Goal: Communication & Community: Answer question/provide support

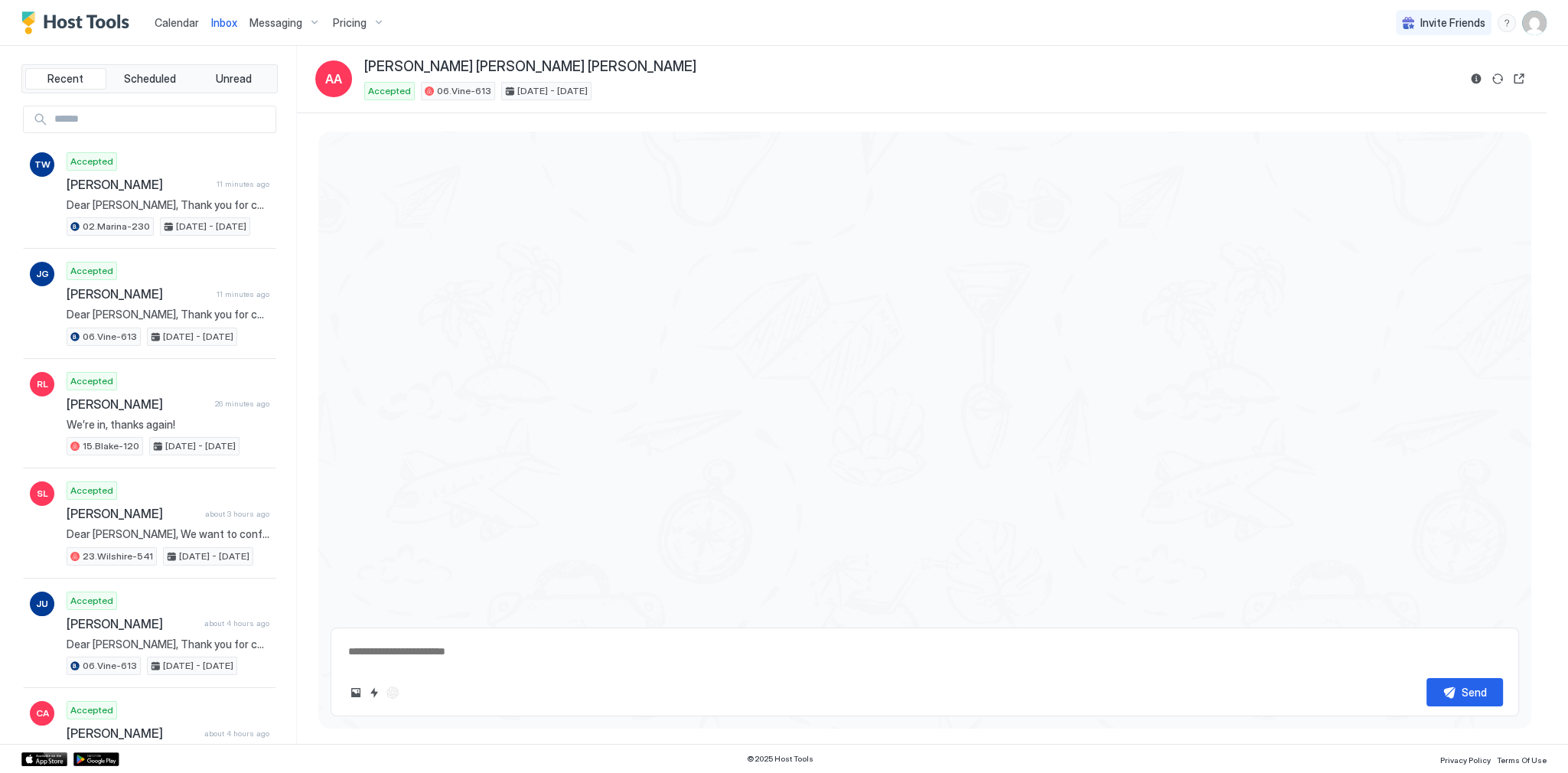
click at [745, 163] on div at bounding box center [924, 373] width 1213 height 484
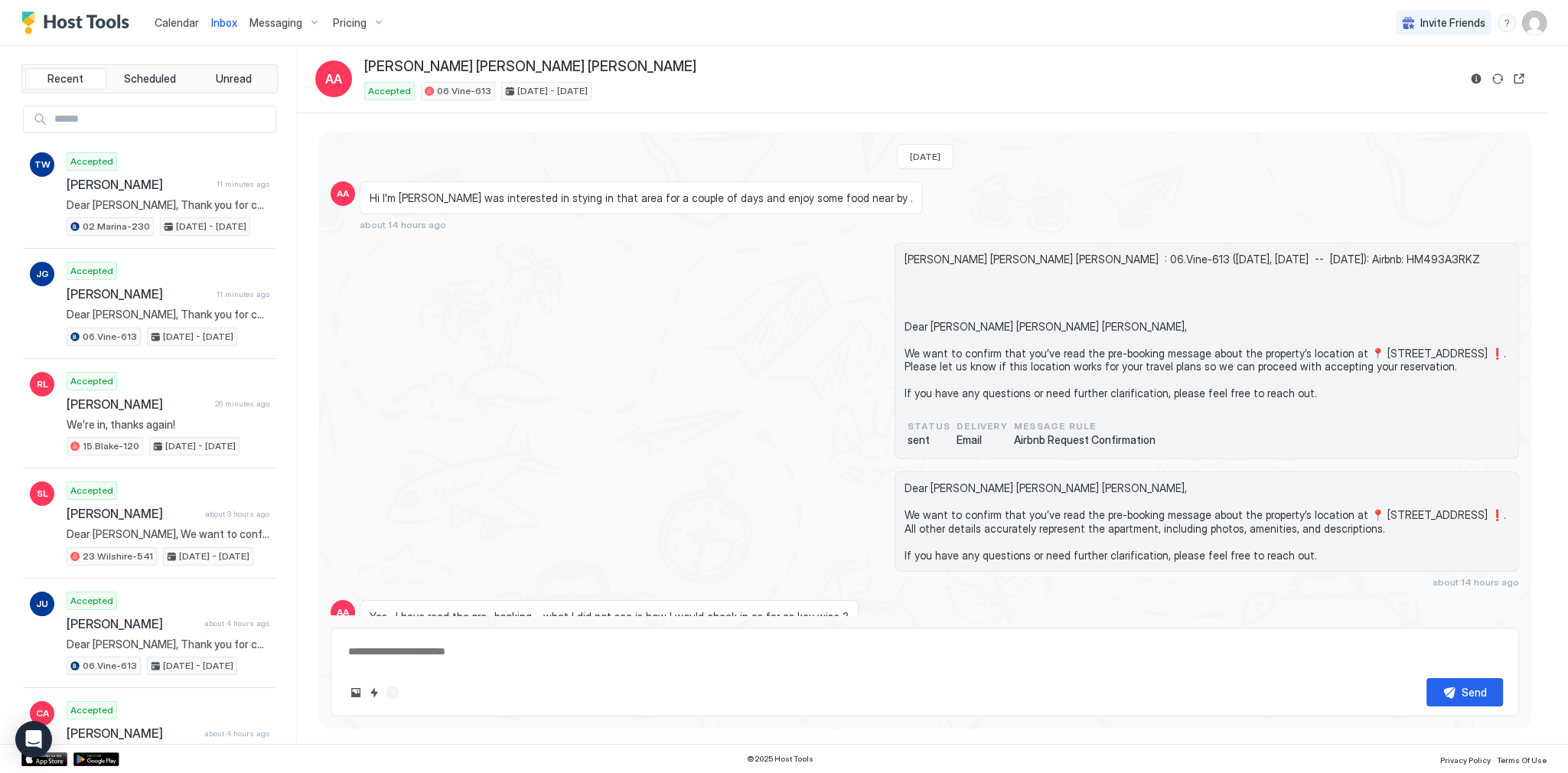
scroll to position [2589, 0]
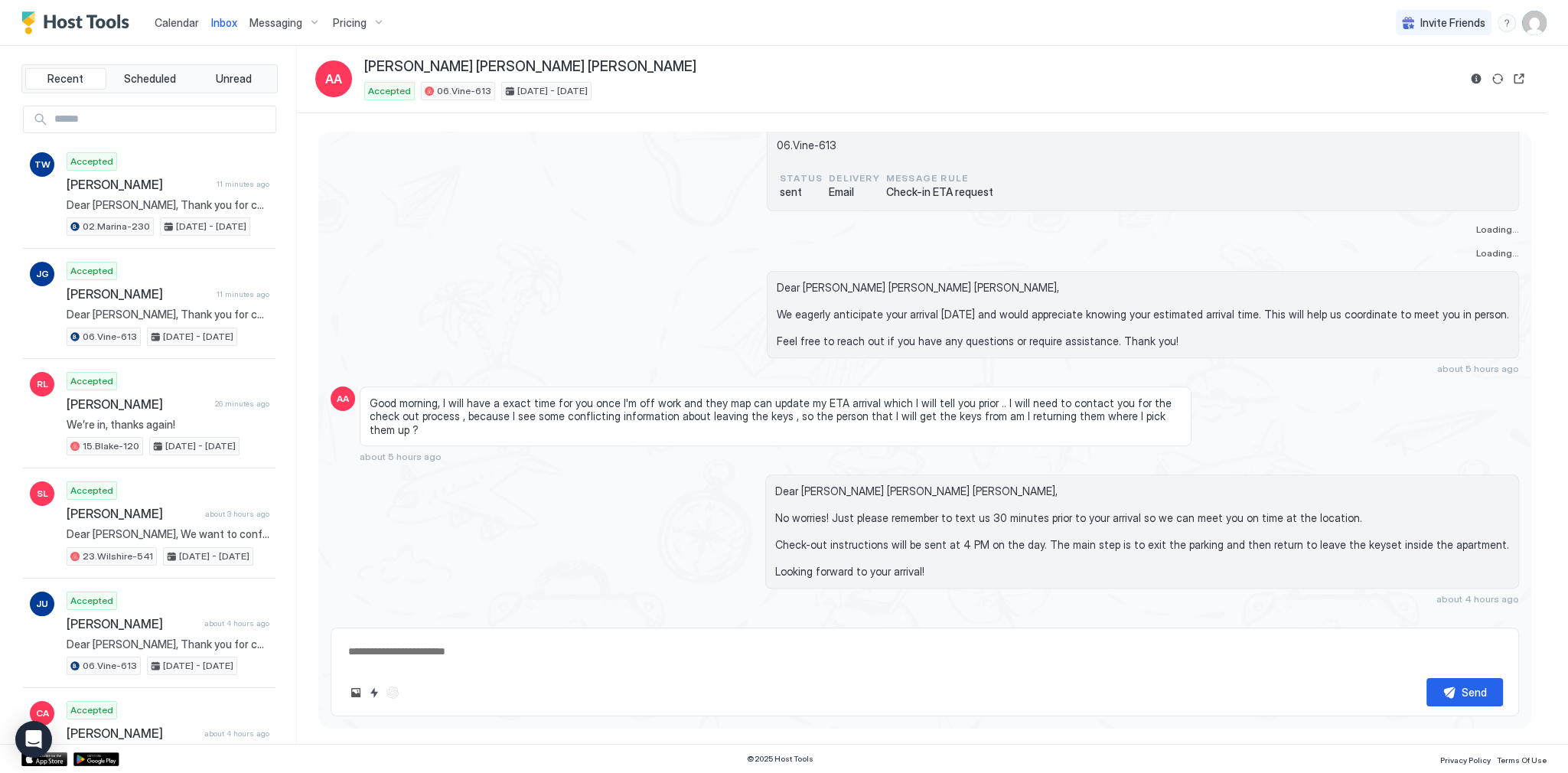
click at [376, 159] on div "Dear [PERSON_NAME] [PERSON_NAME] [PERSON_NAME], We eagerly anticipate your arri…" at bounding box center [925, 129] width 1188 height 163
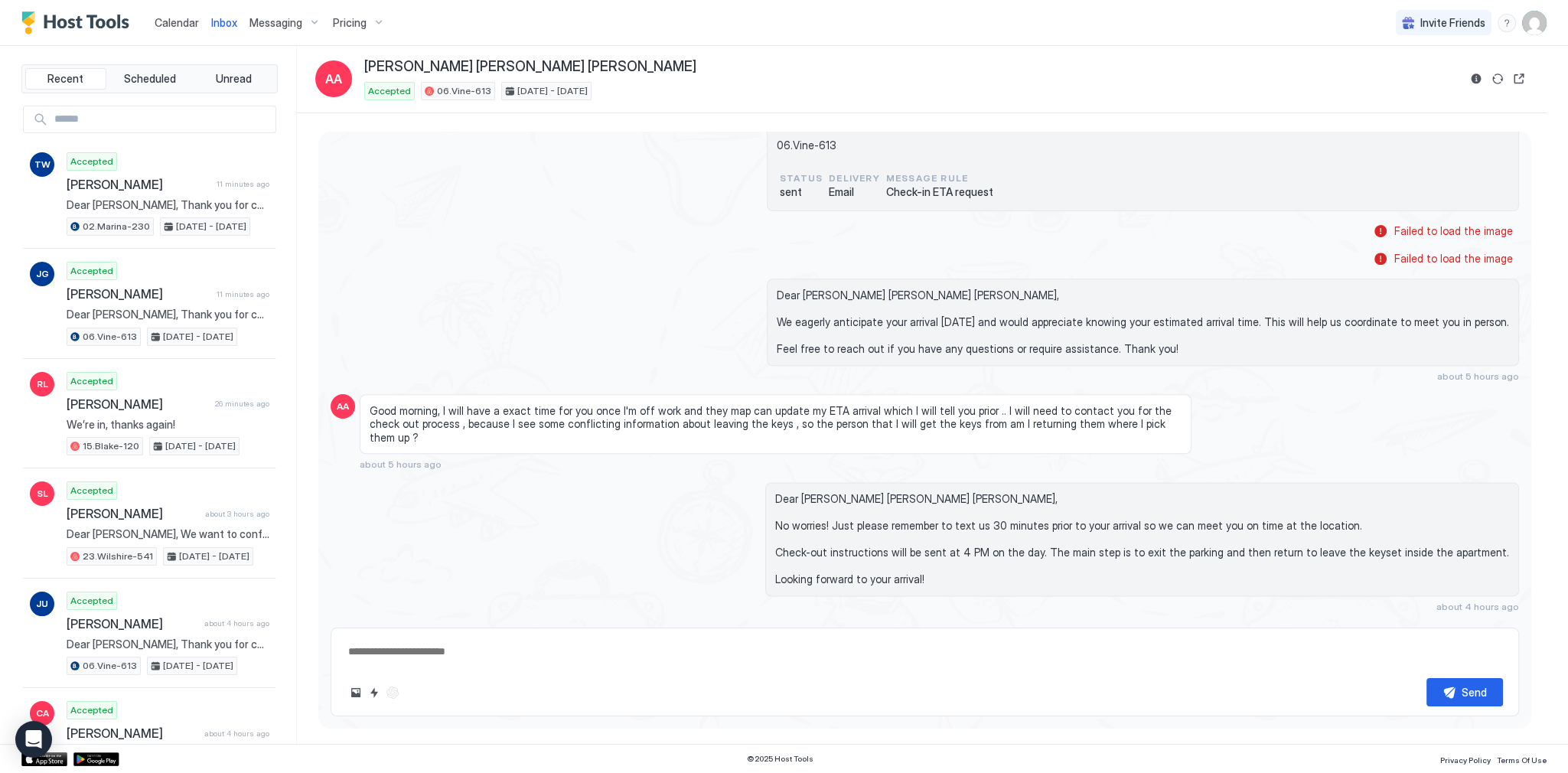
type textarea "*"
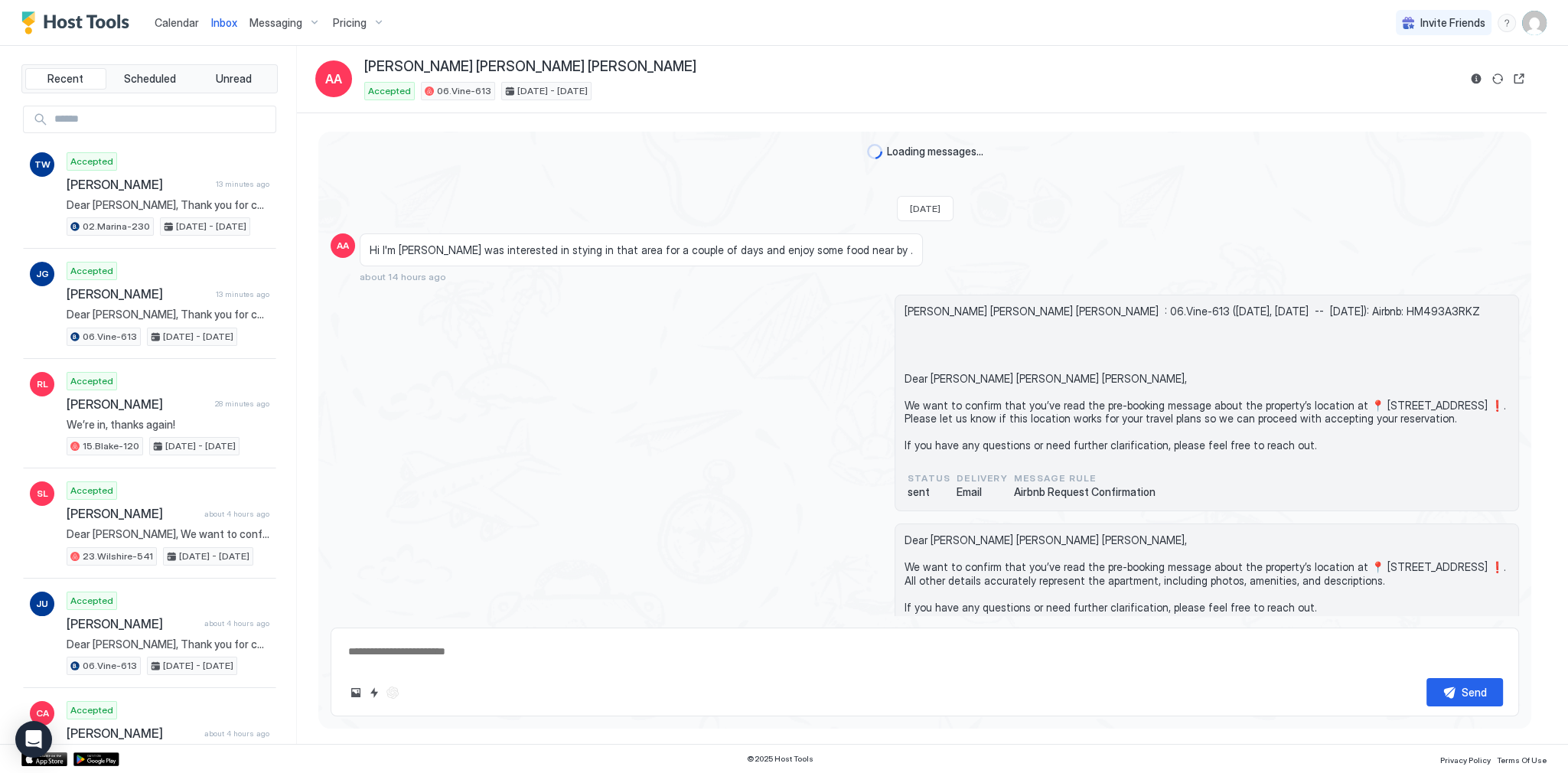
scroll to position [2641, 0]
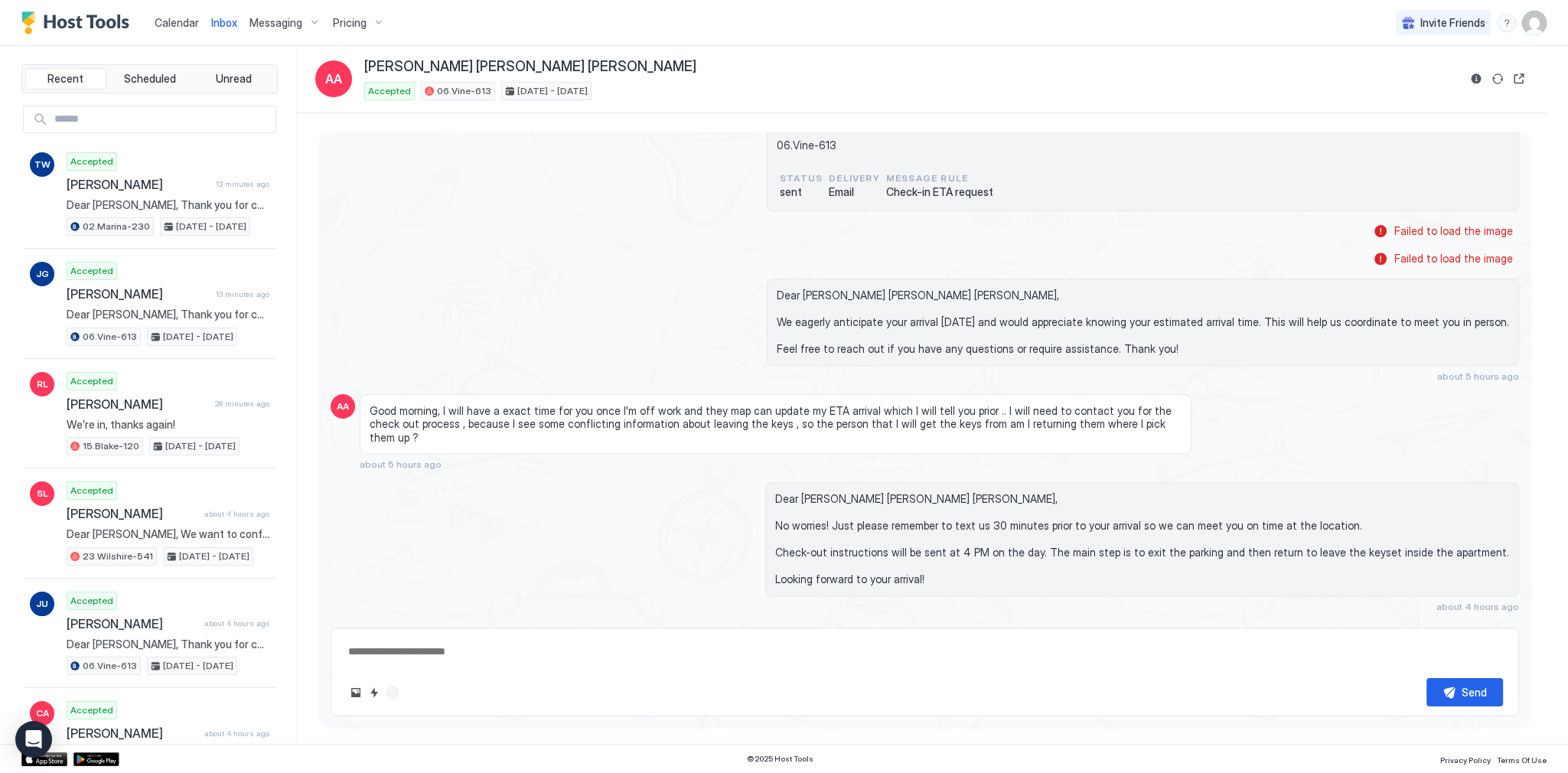
click at [535, 163] on div "Dear [PERSON_NAME] [PERSON_NAME] [PERSON_NAME], We eagerly anticipate your arri…" at bounding box center [925, 129] width 1188 height 163
click at [213, 23] on span "Inbox" at bounding box center [223, 23] width 26 height 13
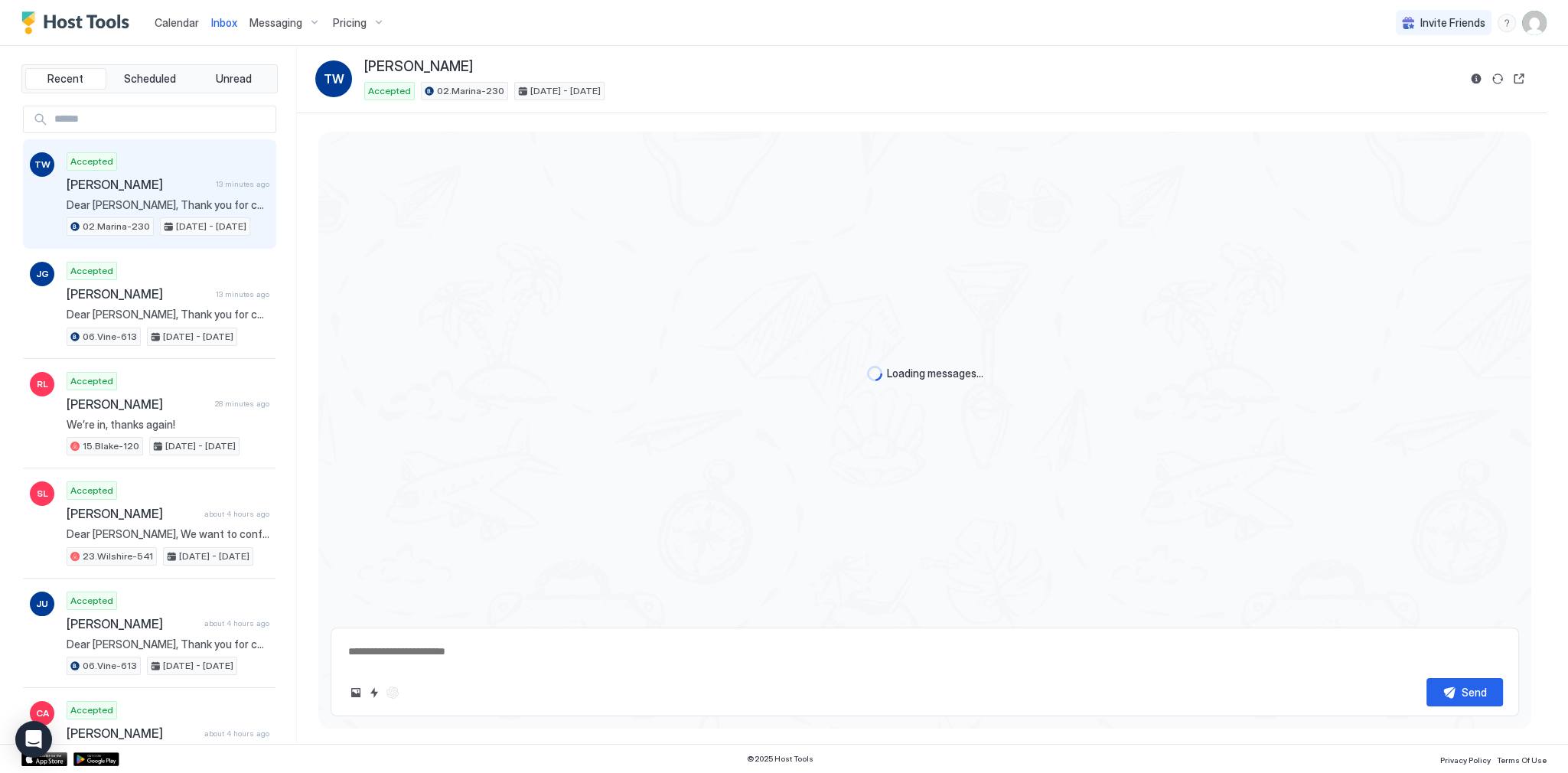
click at [153, 18] on div "Calendar" at bounding box center [176, 22] width 56 height 28
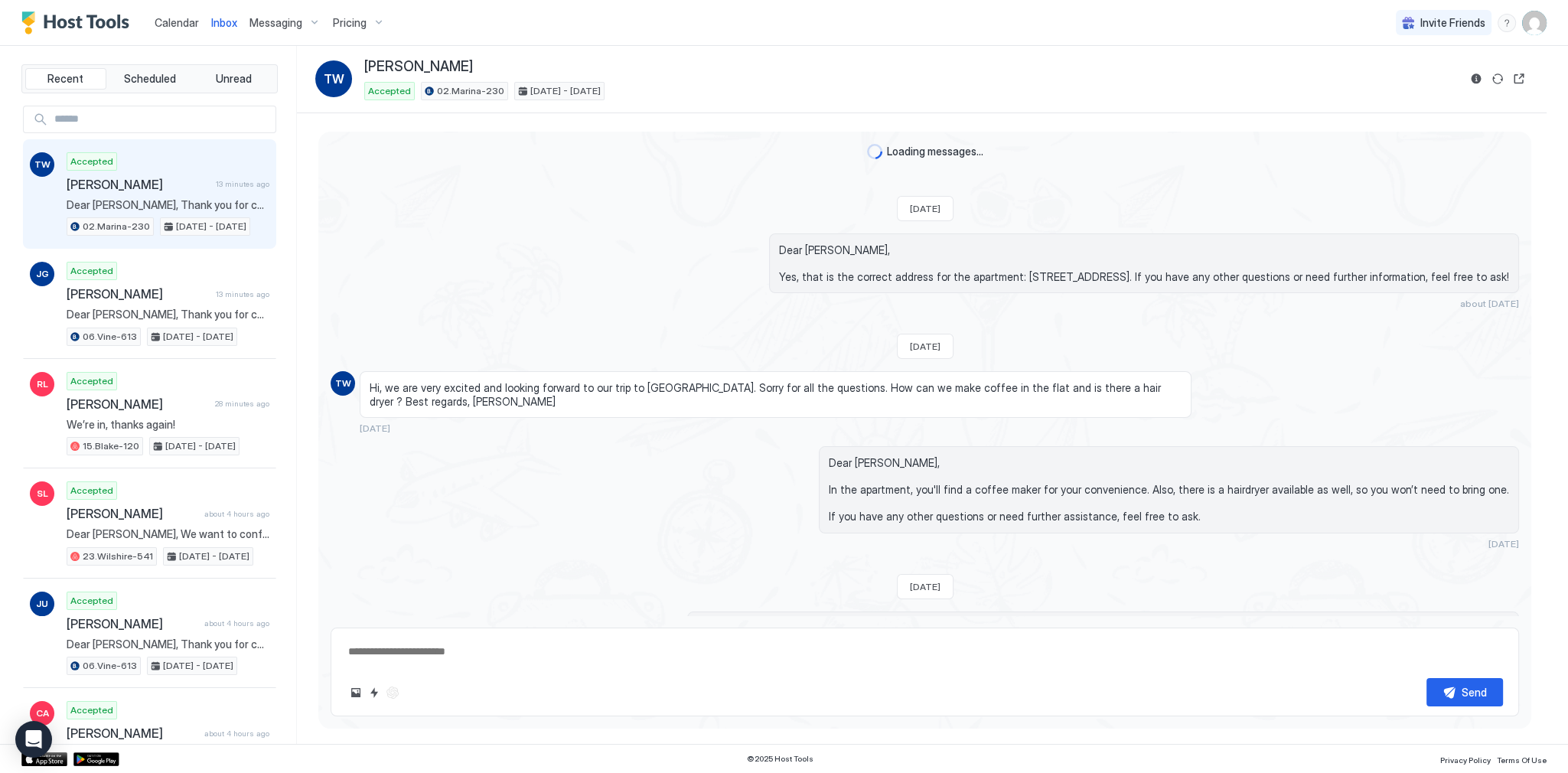
scroll to position [3111, 0]
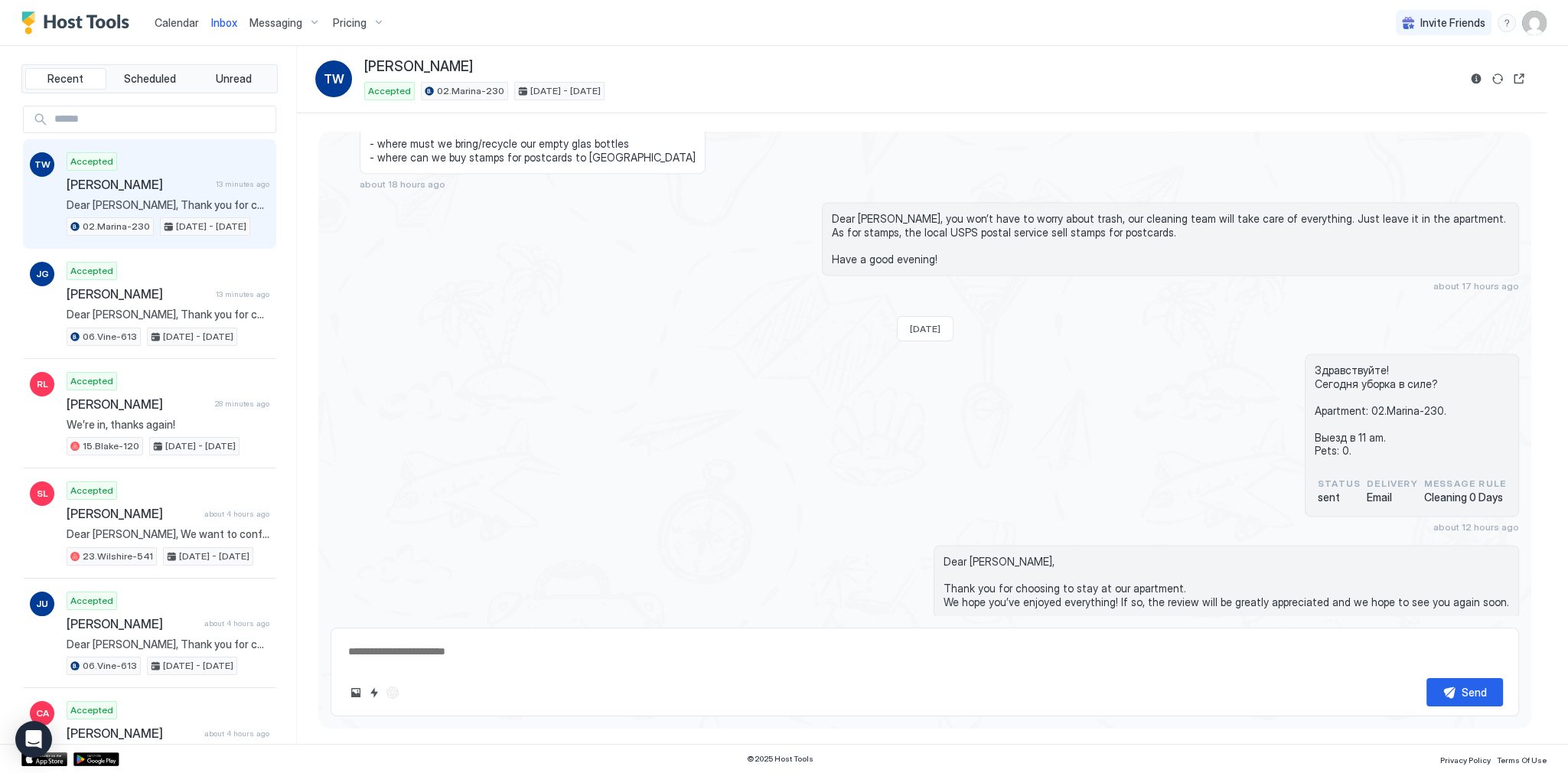
click at [175, 18] on span "Calendar" at bounding box center [176, 23] width 45 height 13
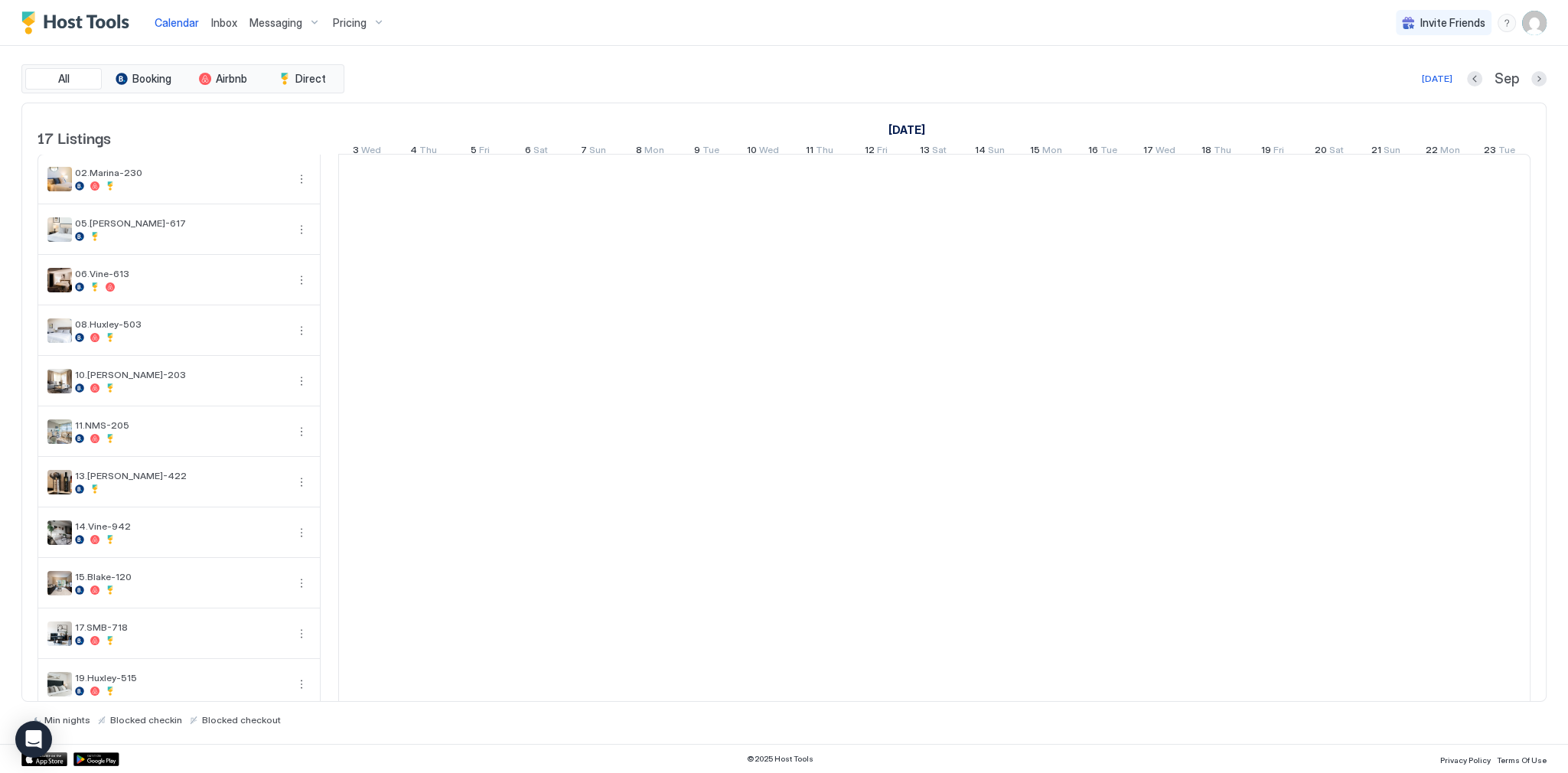
scroll to position [0, 850]
click at [607, 38] on div "Calendar Inbox Messaging Pricing Invite Friends SG" at bounding box center [784, 23] width 1568 height 46
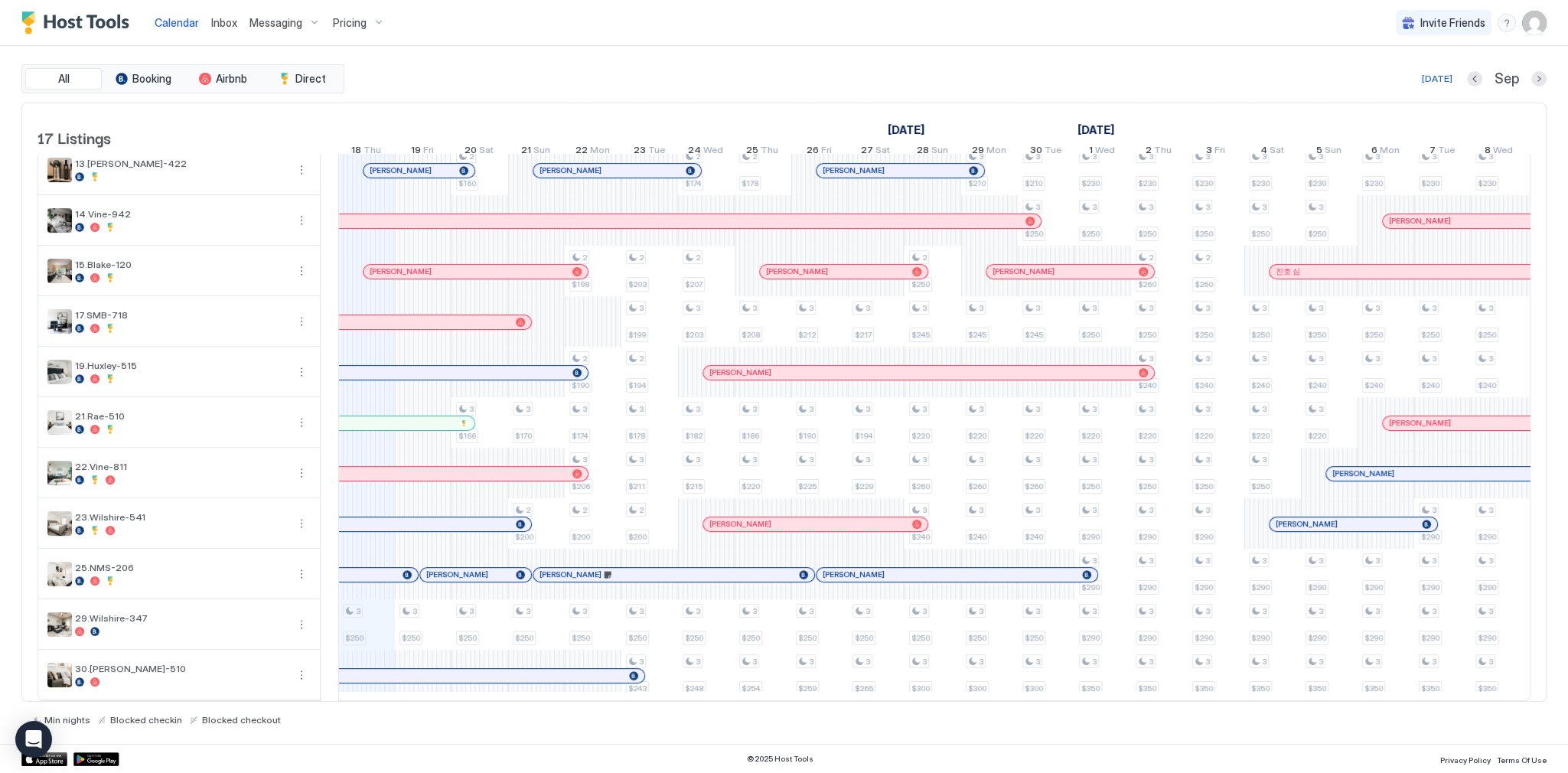
scroll to position [0, 0]
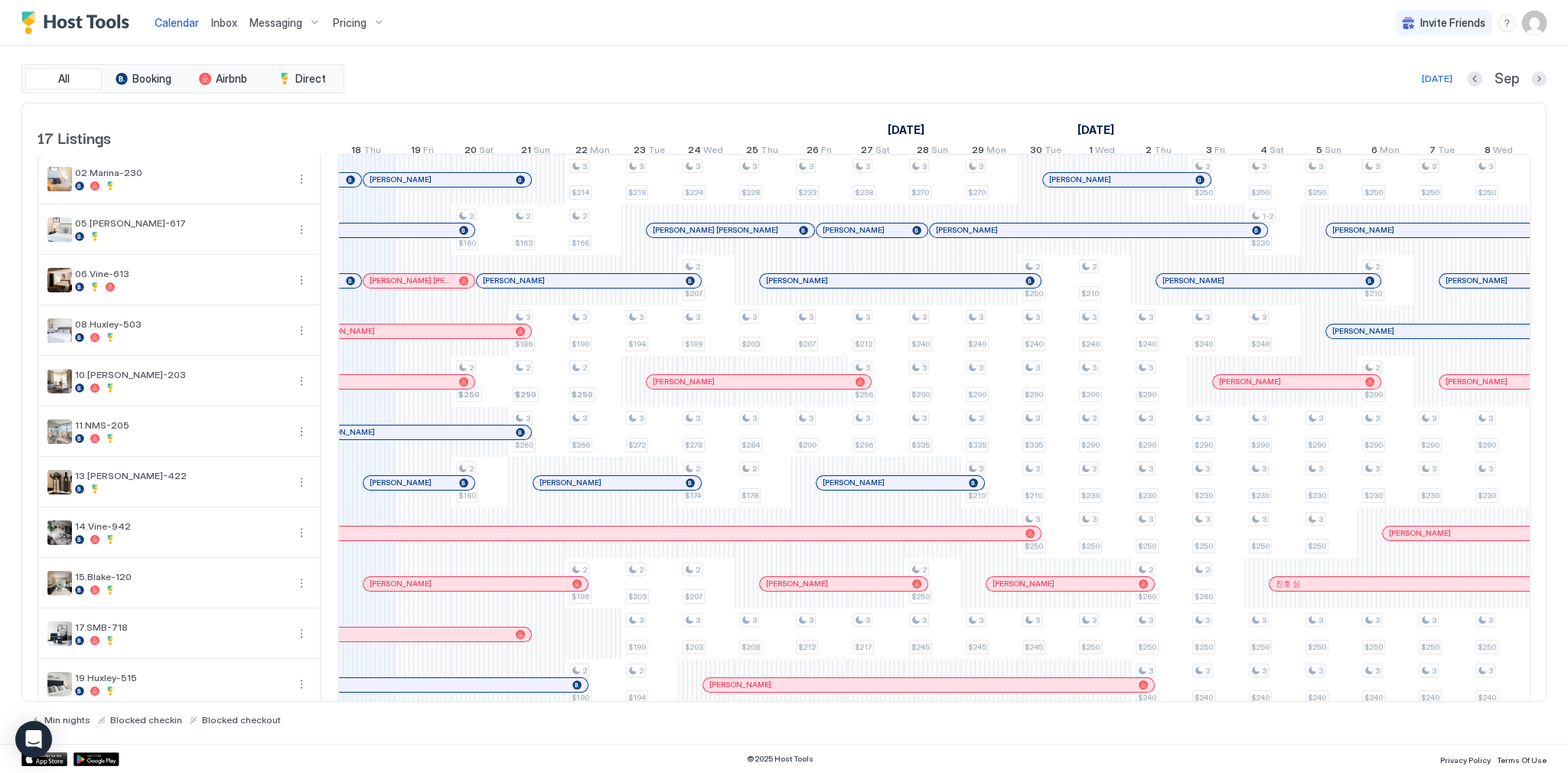
click at [640, 49] on div "All Booking Airbnb Direct Today Sep 17 Listings September 2025 October 2025 Nov…" at bounding box center [784, 395] width 1525 height 698
click at [422, 287] on div at bounding box center [422, 280] width 12 height 12
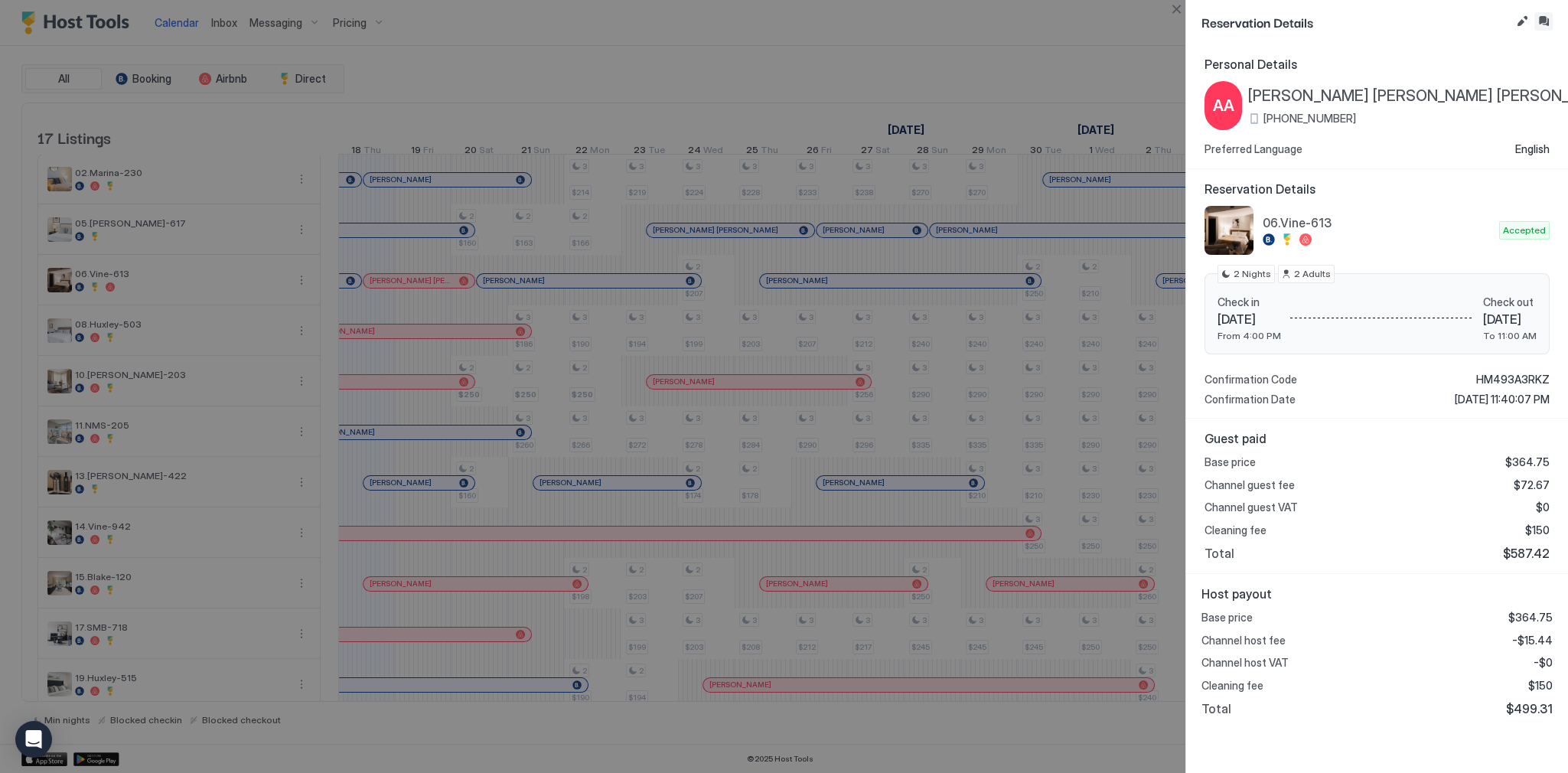
click at [1544, 22] on button "Inbox" at bounding box center [1543, 21] width 18 height 18
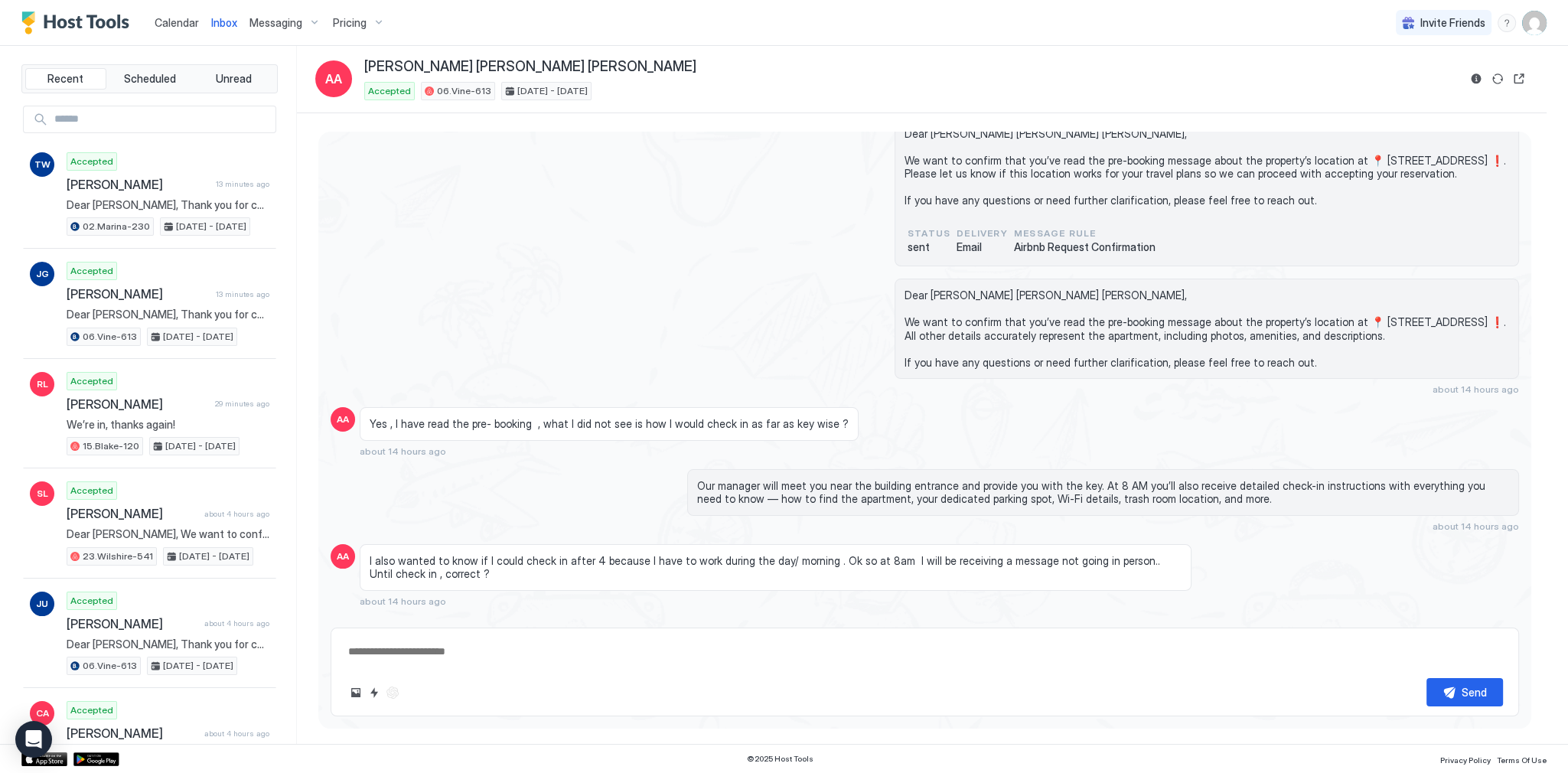
type textarea "*"
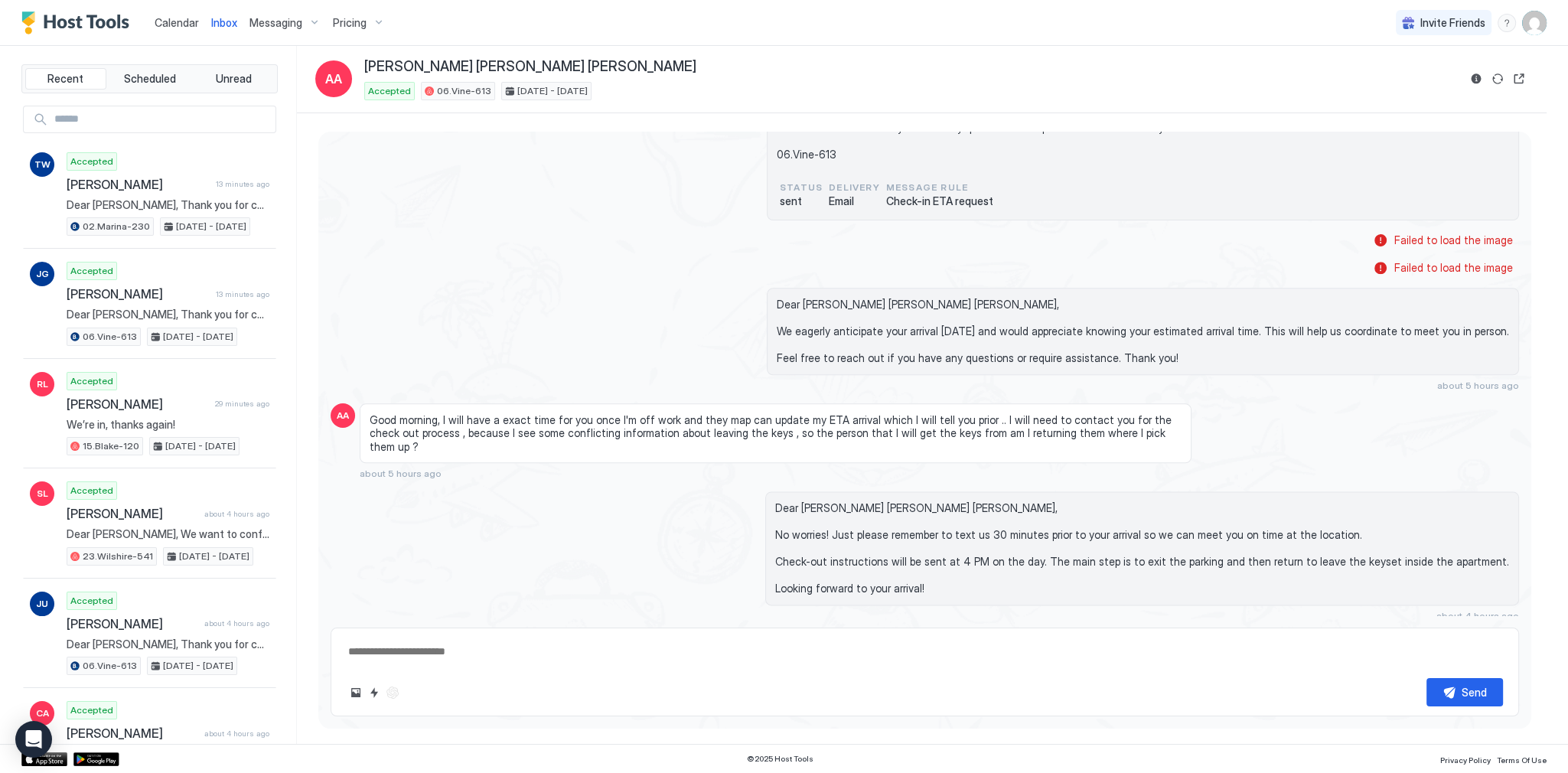
scroll to position [2597, 0]
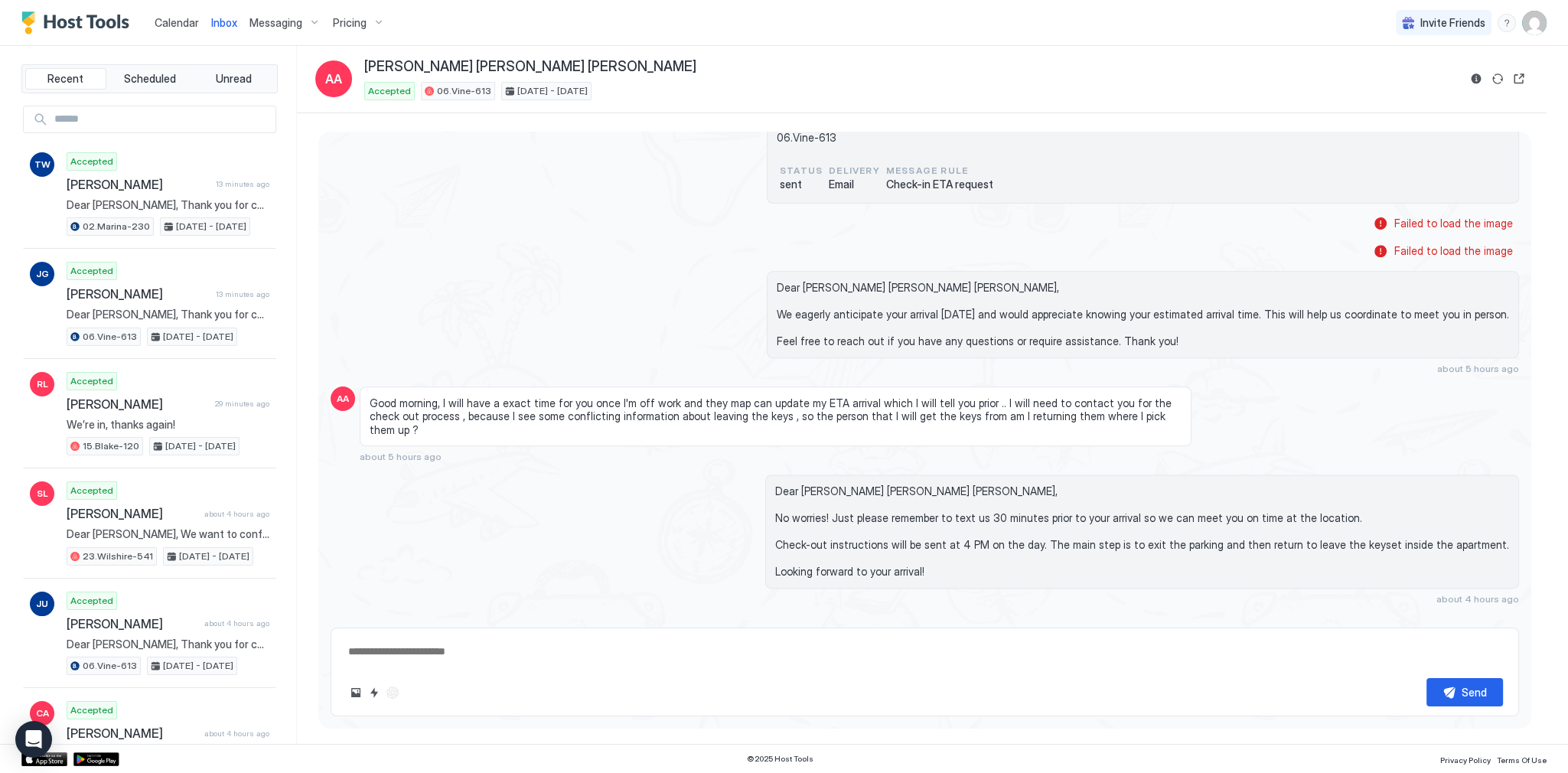
click at [747, 441] on div "Good morning, I will have a exact time for you once I'm off work and they map c…" at bounding box center [776, 424] width 832 height 76
click at [819, 297] on span "Dear [PERSON_NAME] [PERSON_NAME] [PERSON_NAME], We eagerly anticipate your arri…" at bounding box center [1143, 314] width 732 height 67
click at [744, 282] on div "Dear Ariel Aleana Mona, We eagerly anticipate your arrival today and would appr…" at bounding box center [1103, 322] width 832 height 104
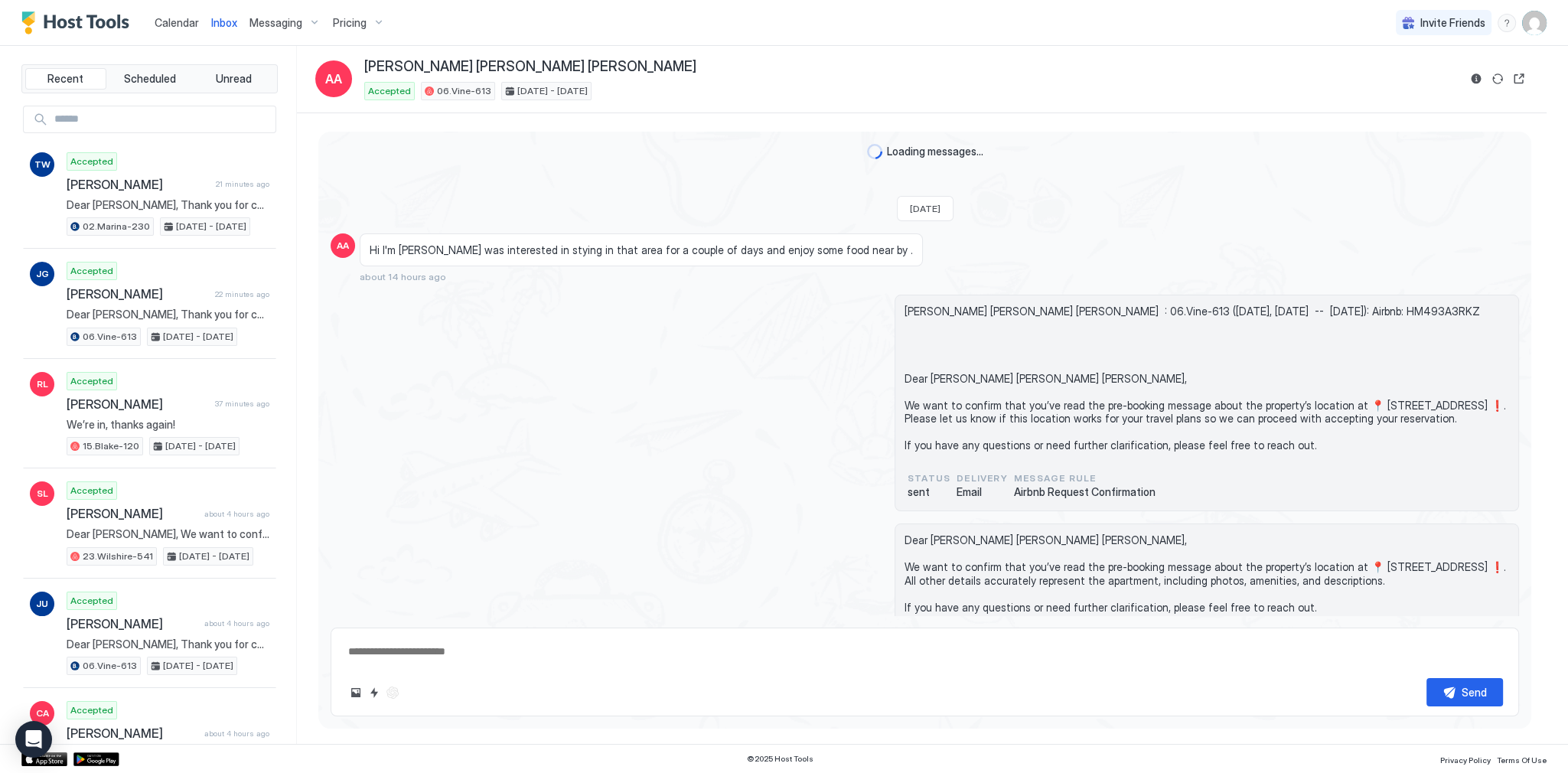
scroll to position [2641, 0]
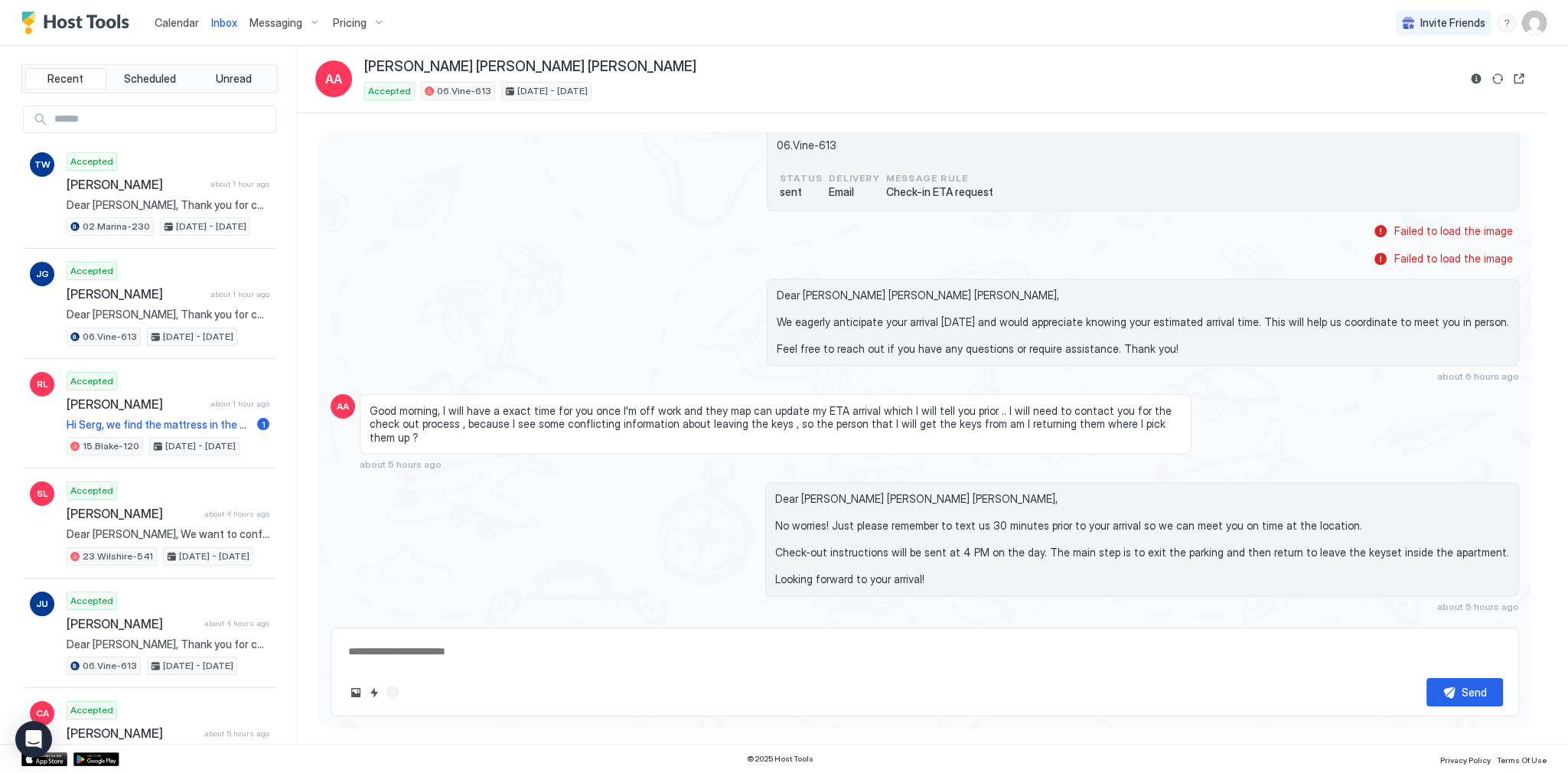
type textarea "*"
